Goal: Find specific page/section: Find specific page/section

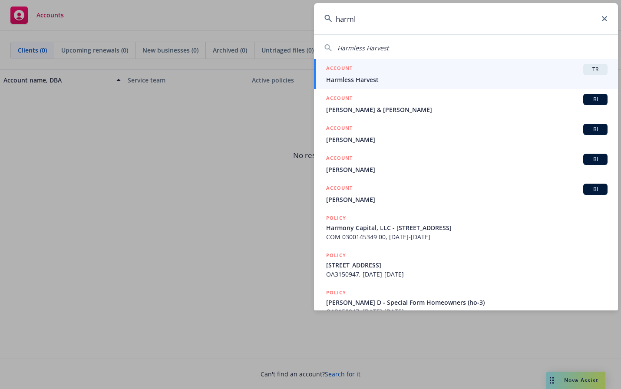
type input "harml"
click at [398, 76] on span "Harmless Harvest" at bounding box center [466, 79] width 281 height 9
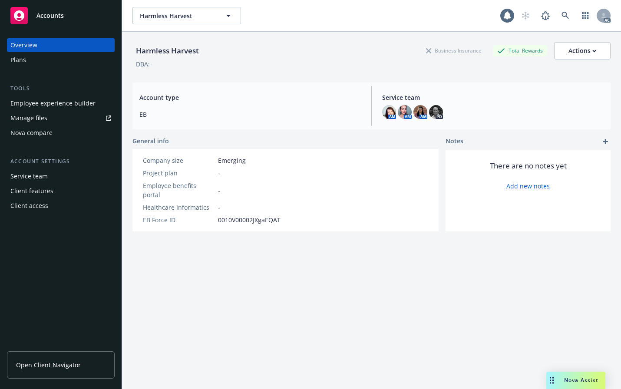
click at [46, 102] on div "Employee experience builder" at bounding box center [52, 103] width 85 height 14
drag, startPoint x: 473, startPoint y: 309, endPoint x: 534, endPoint y: 261, distance: 77.6
click at [473, 309] on div "Harmless Harvest Business Insurance Total Rewards Actions DBA: - Account type E…" at bounding box center [371, 221] width 478 height 379
click at [561, 16] on icon at bounding box center [565, 16] width 8 height 8
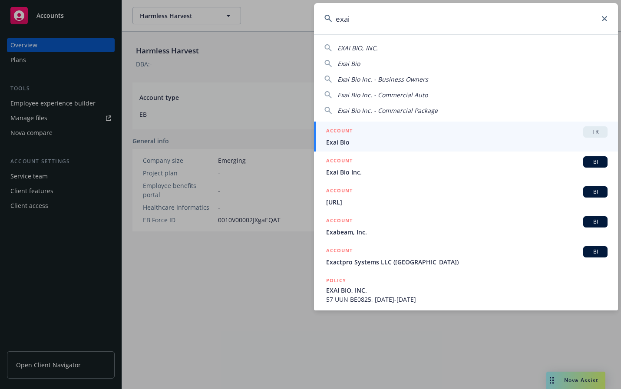
type input "exai"
click at [376, 146] on span "Exai Bio" at bounding box center [466, 142] width 281 height 9
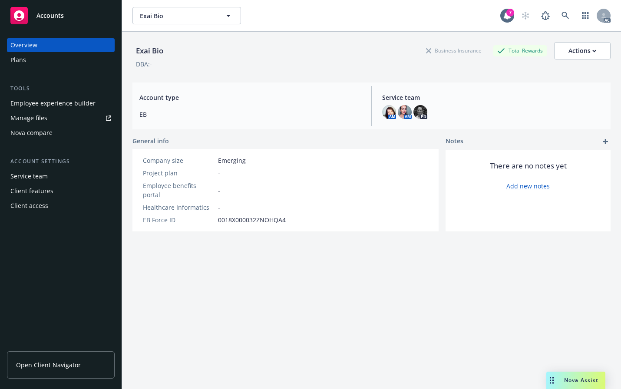
click at [20, 104] on div "Employee experience builder" at bounding box center [52, 103] width 85 height 14
click at [564, 17] on link at bounding box center [565, 15] width 17 height 17
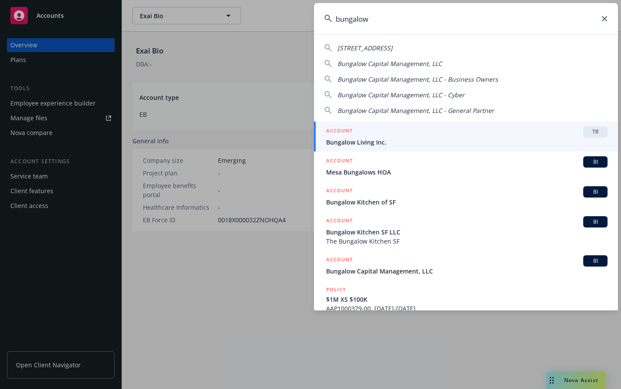
type input "bungalow"
click at [357, 144] on span "Bungalow Living Inc." at bounding box center [466, 142] width 281 height 9
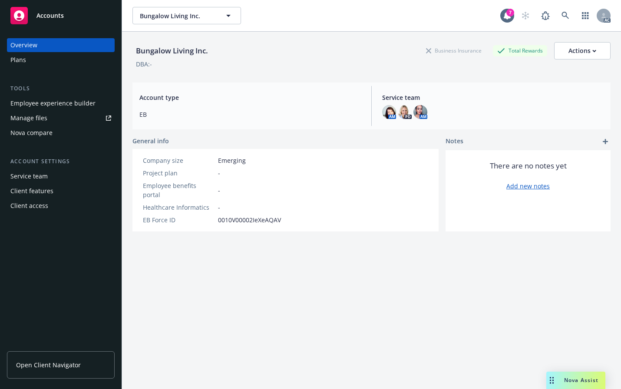
click at [37, 106] on div "Employee experience builder" at bounding box center [52, 103] width 85 height 14
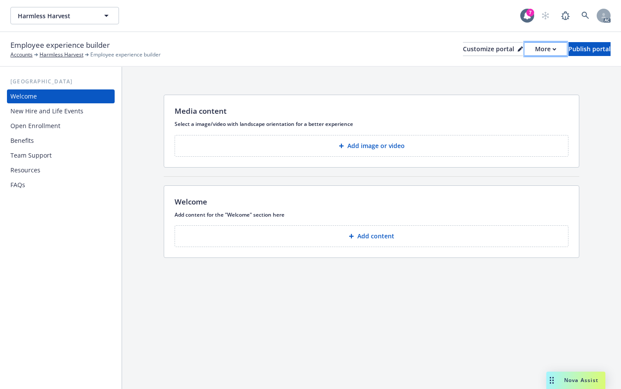
click at [535, 52] on div "More" at bounding box center [545, 49] width 21 height 13
click at [587, 15] on icon at bounding box center [584, 15] width 7 height 7
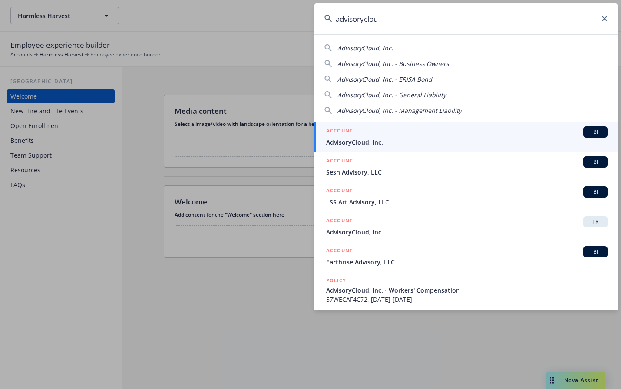
type input "advisorycloud"
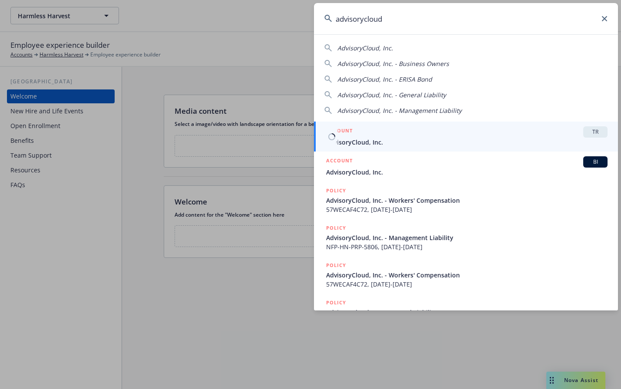
click at [408, 145] on span "AdvisoryCloud, Inc." at bounding box center [466, 142] width 281 height 9
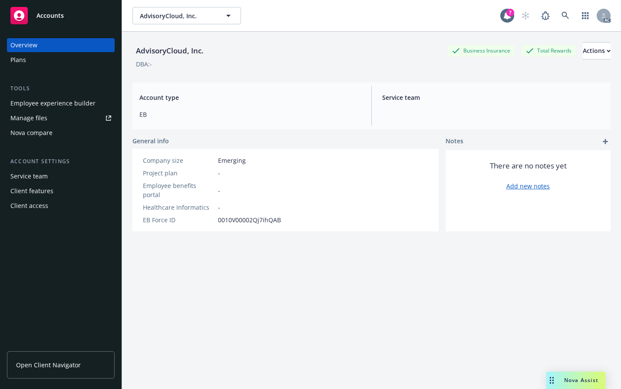
click at [30, 108] on div "Employee experience builder" at bounding box center [52, 103] width 85 height 14
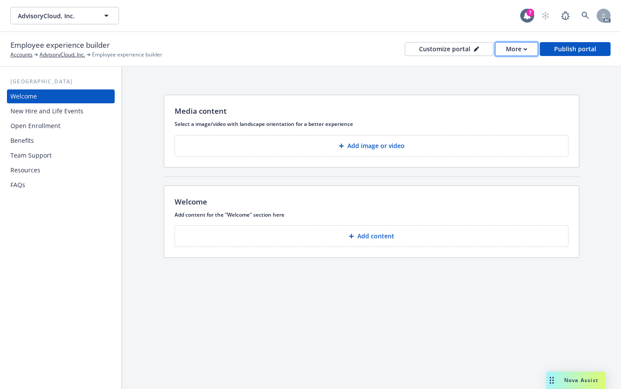
click at [513, 52] on div "More" at bounding box center [516, 49] width 21 height 13
click at [508, 44] on div "More" at bounding box center [516, 49] width 21 height 13
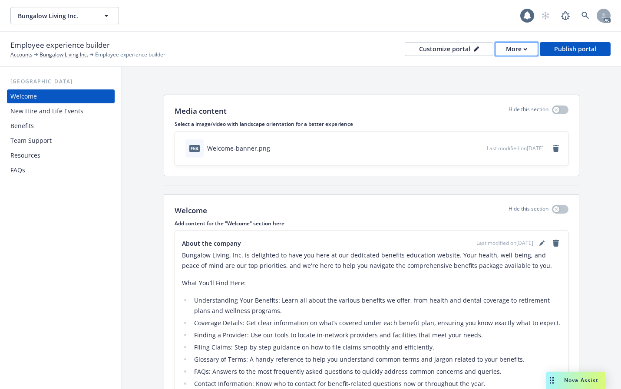
click at [499, 50] on button "More" at bounding box center [516, 49] width 43 height 14
click at [497, 67] on link "Copy preview link" at bounding box center [499, 68] width 79 height 17
